Goal: Information Seeking & Learning: Learn about a topic

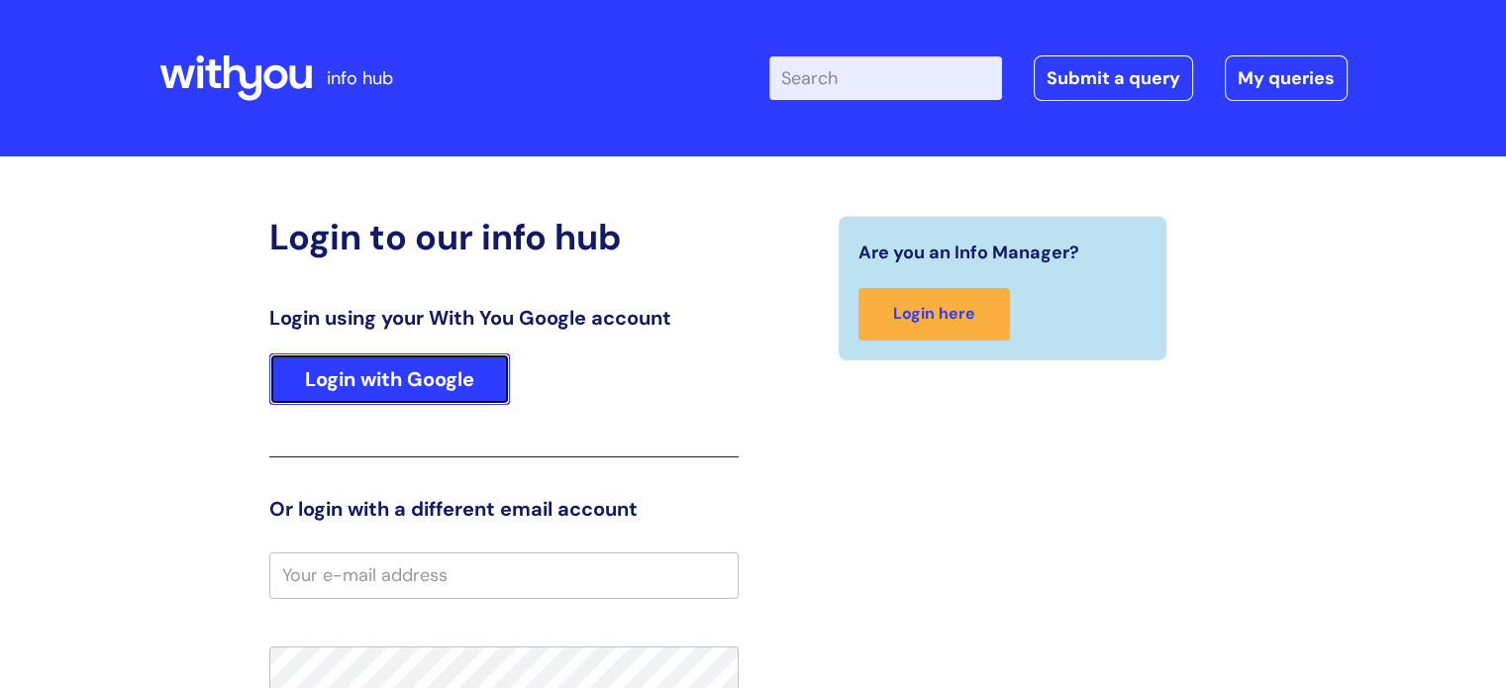
click at [451, 382] on link "Login with Google" at bounding box center [389, 378] width 241 height 51
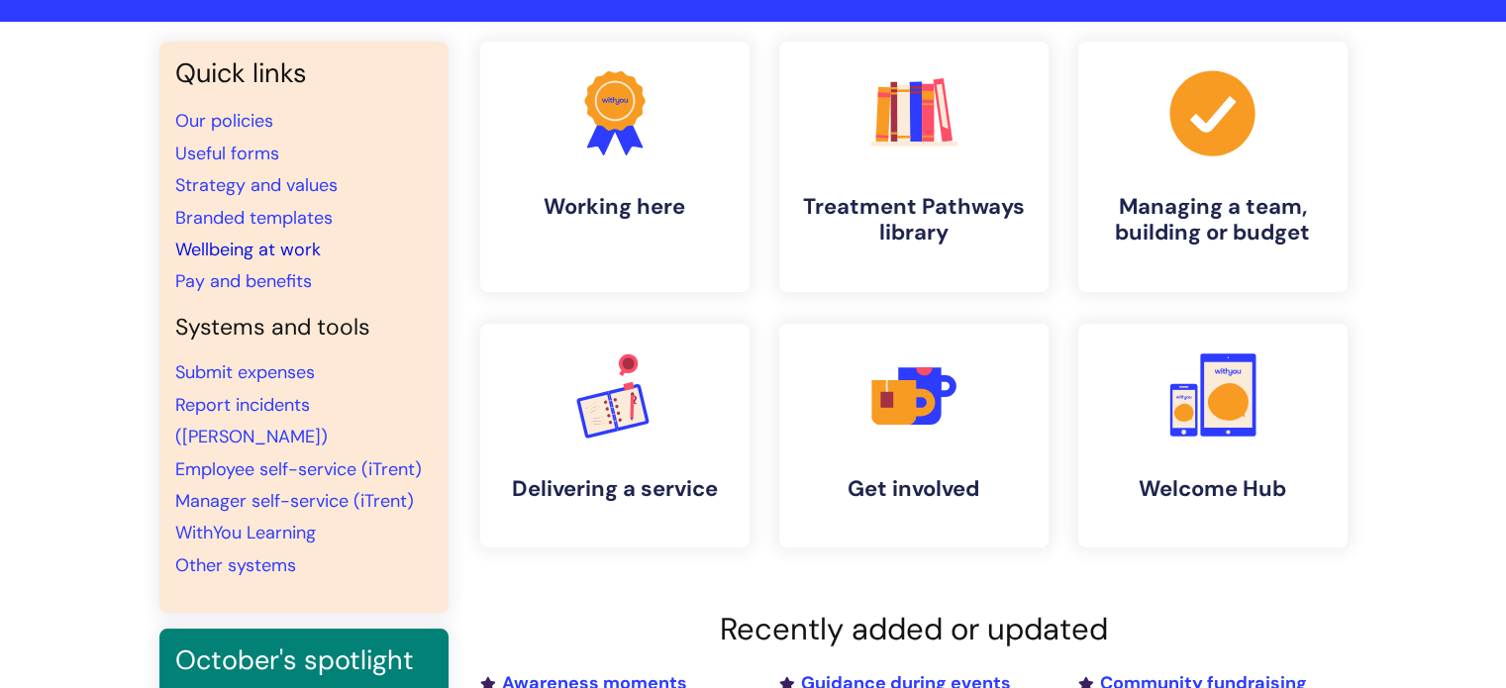
scroll to position [137, 0]
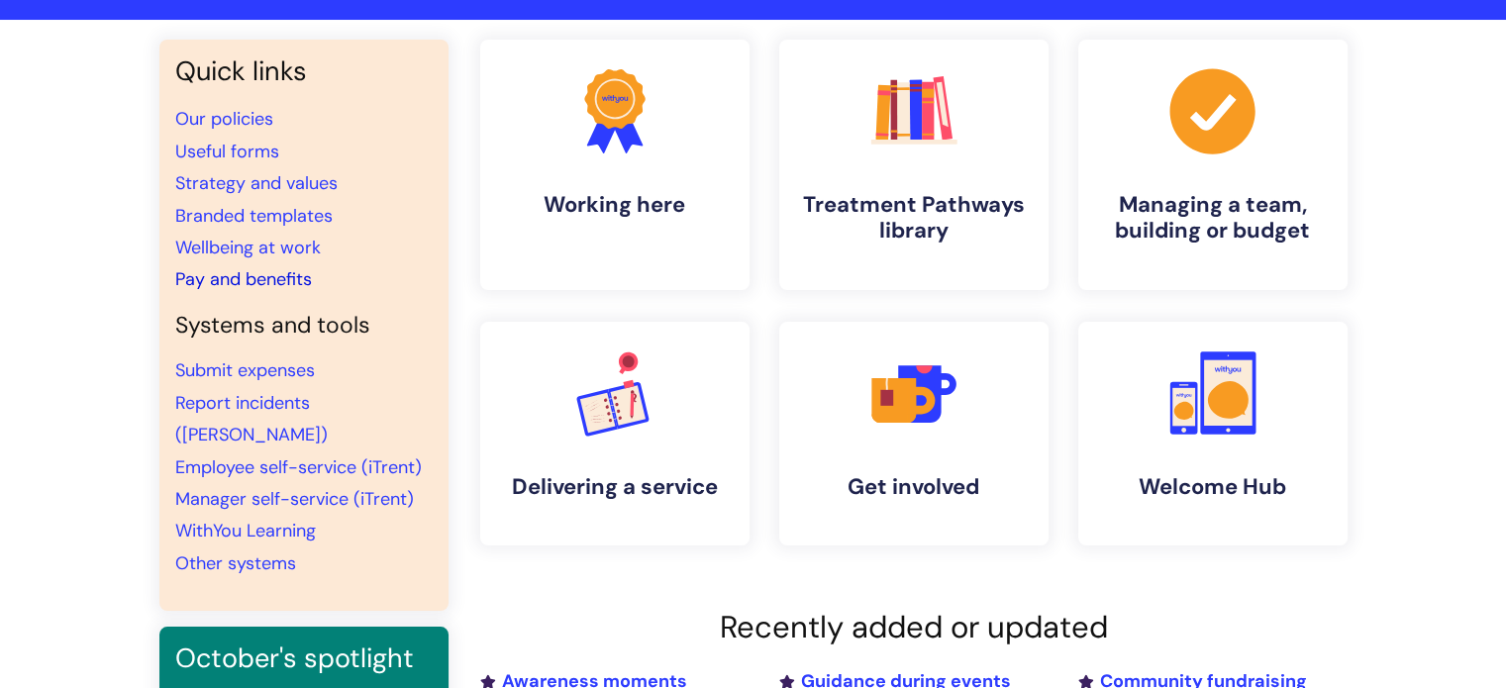
click at [257, 289] on link "Pay and benefits" at bounding box center [243, 279] width 137 height 24
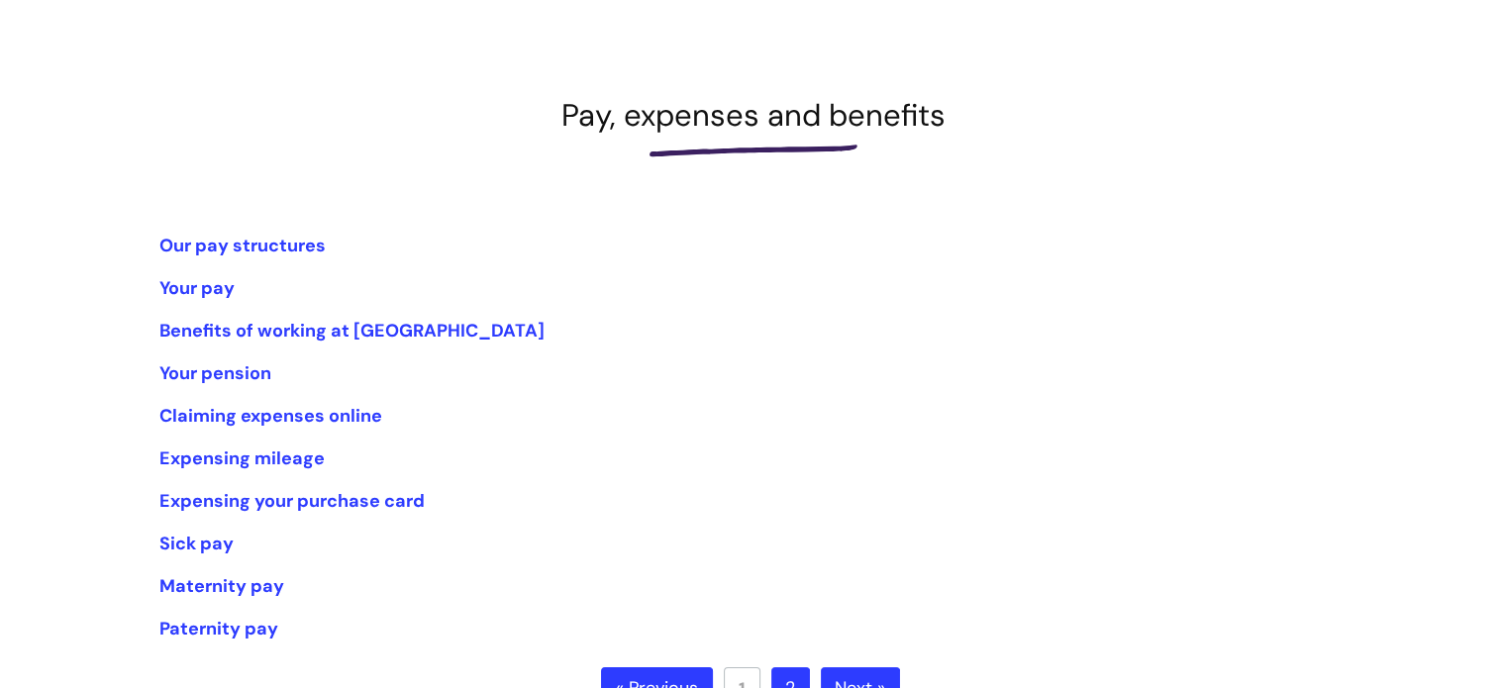
scroll to position [216, 0]
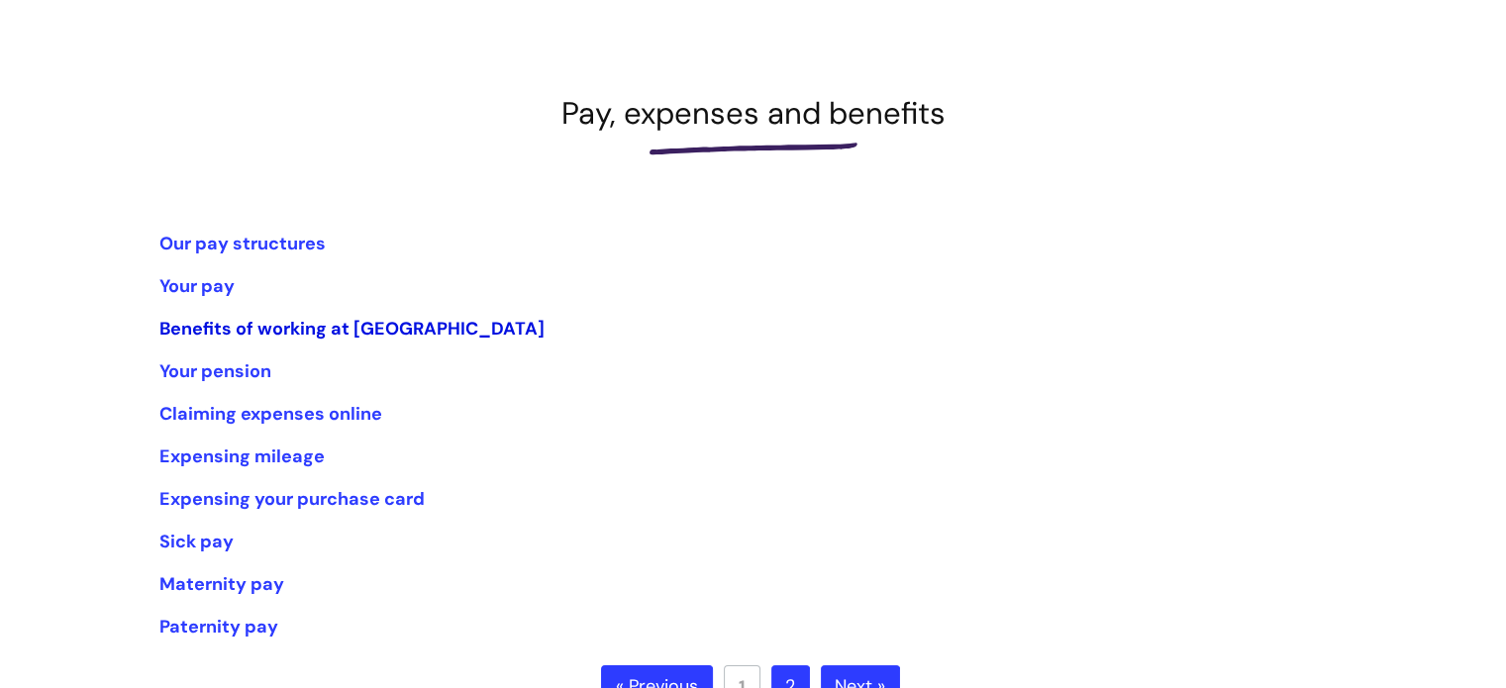
click at [342, 337] on link "Benefits of working at WithYou" at bounding box center [351, 329] width 385 height 24
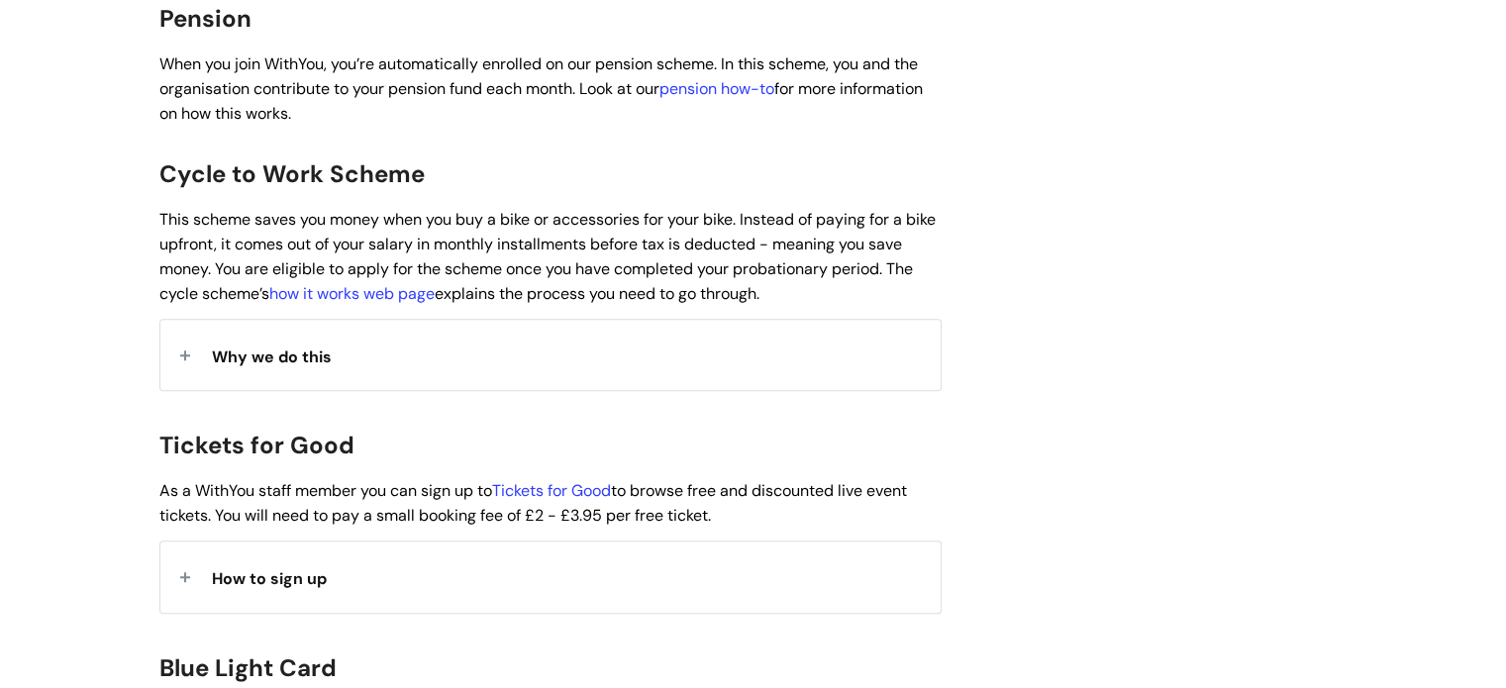
scroll to position [1505, 0]
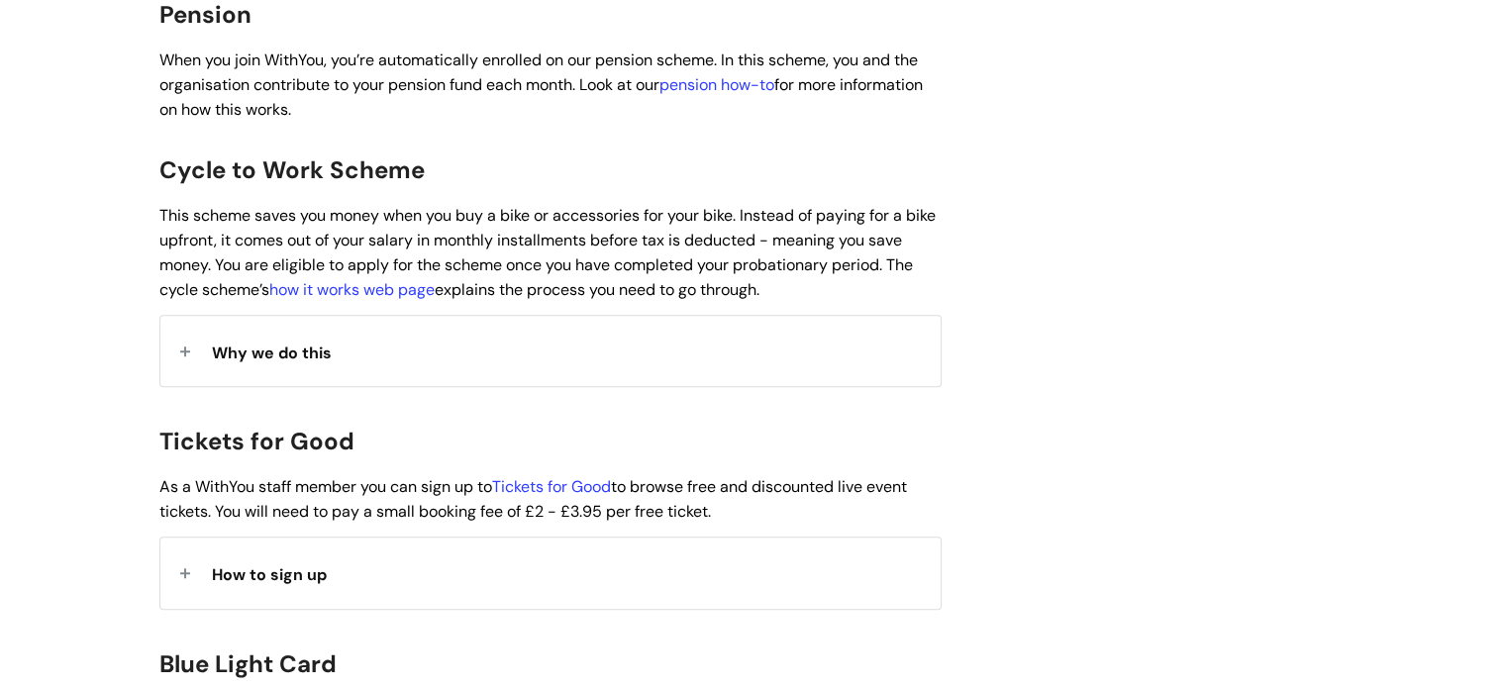
click at [556, 348] on div "Why we do this" at bounding box center [550, 351] width 780 height 70
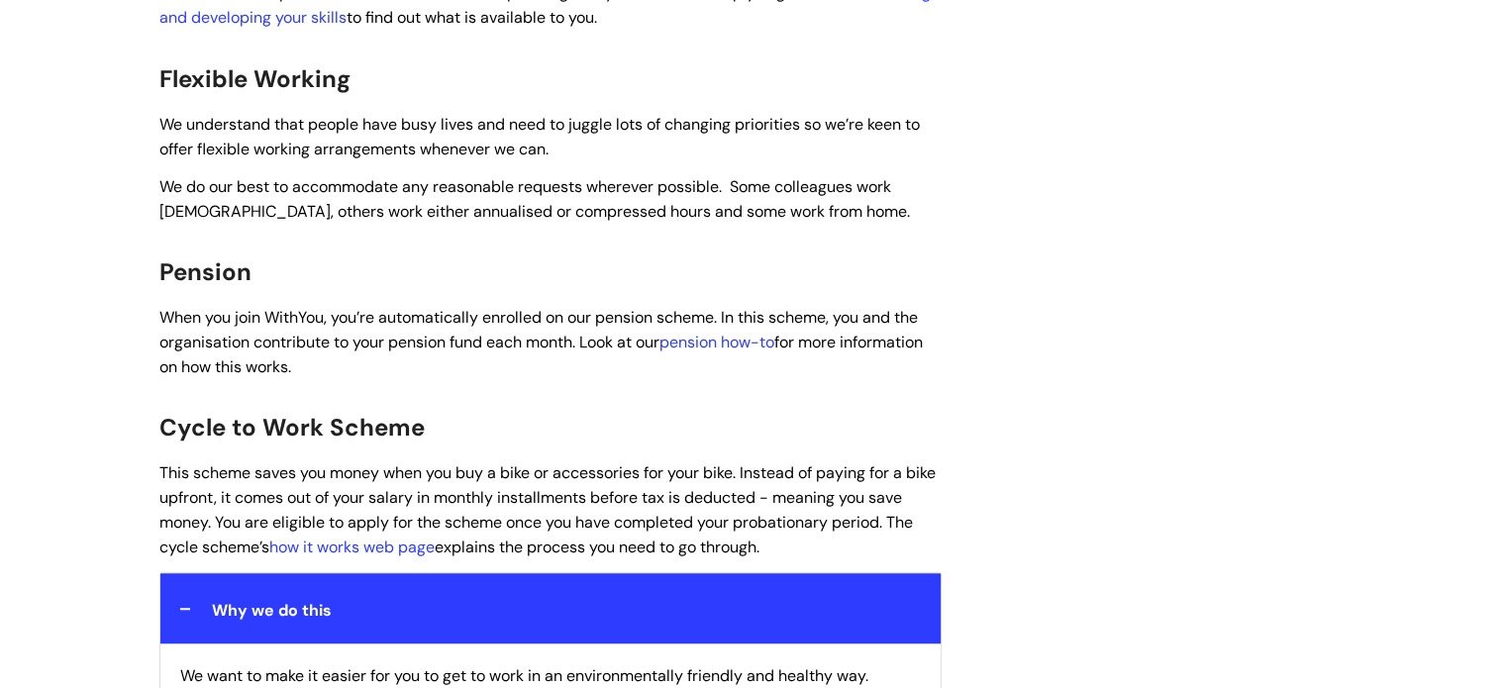
scroll to position [1247, 0]
